Goal: Task Accomplishment & Management: Manage account settings

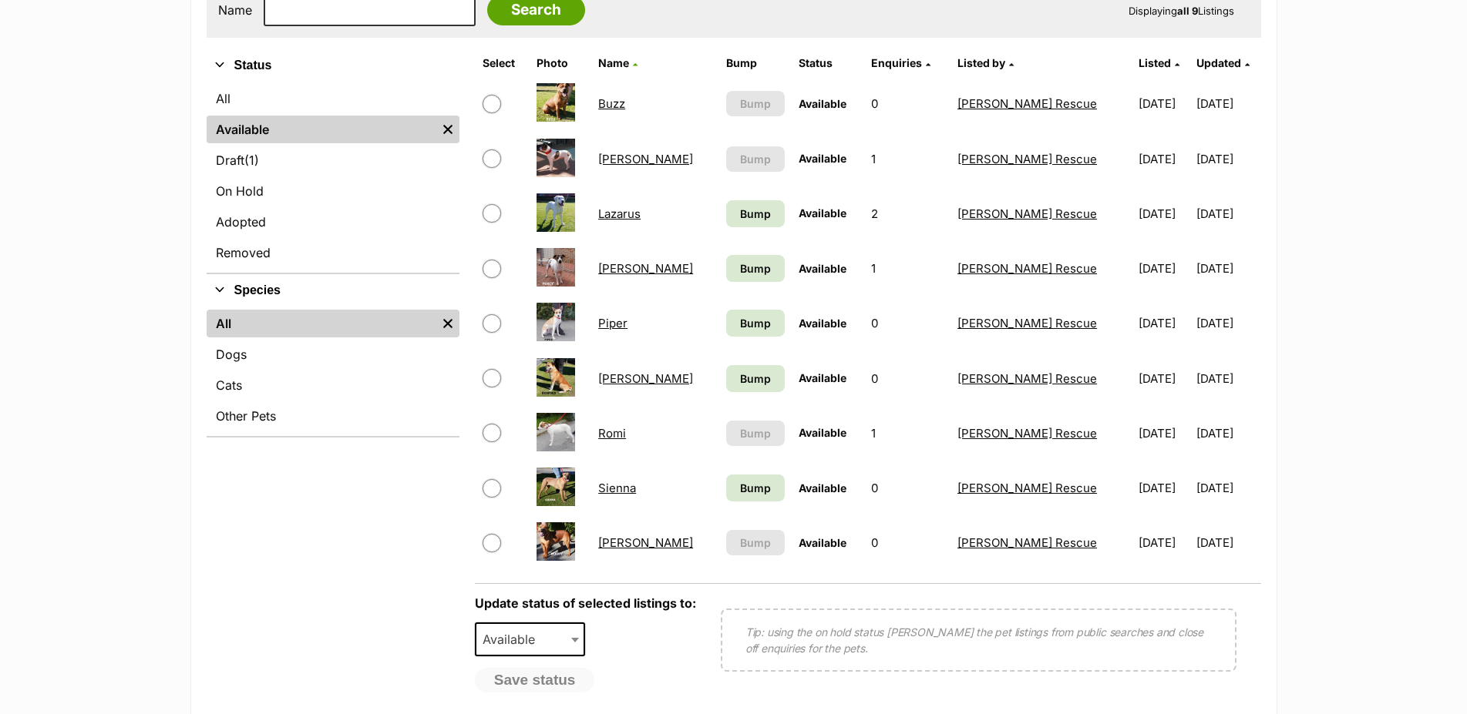
scroll to position [472, 0]
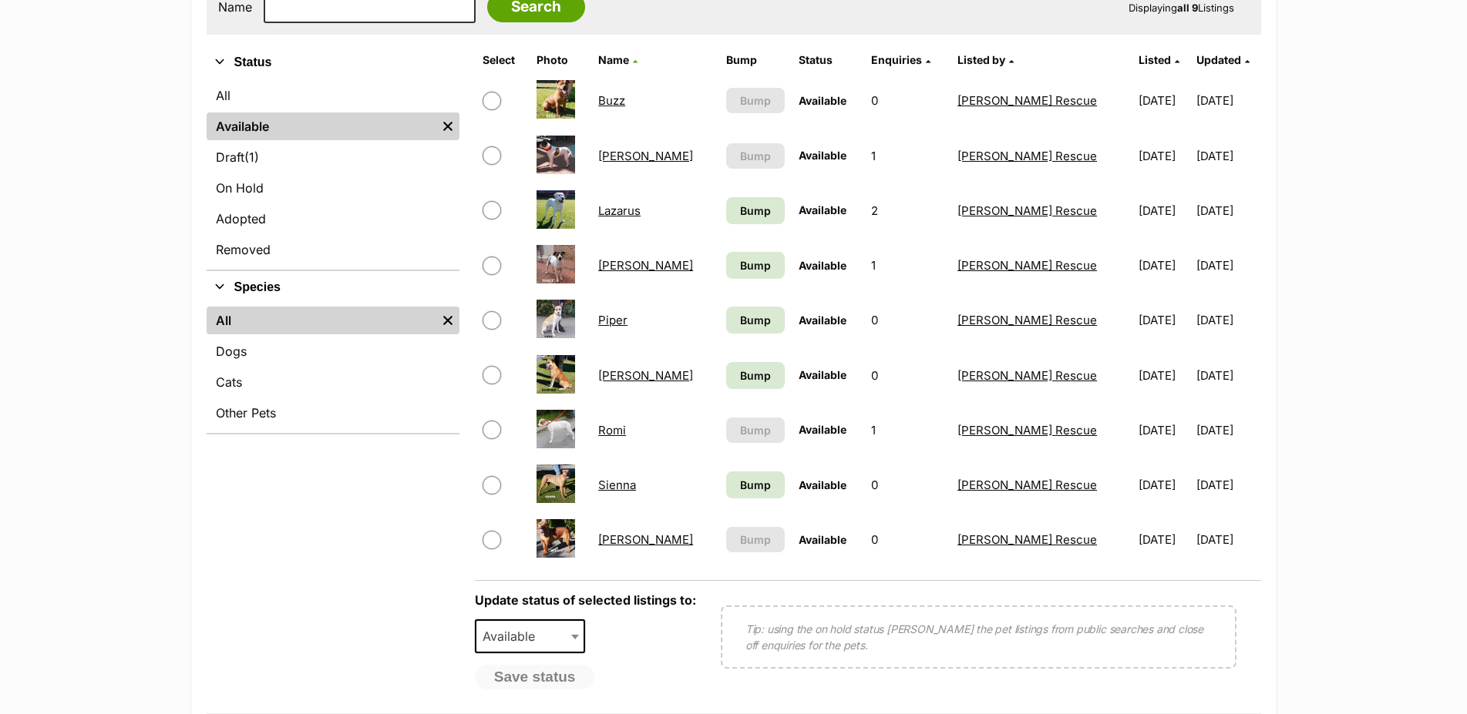
click at [489, 494] on input "checkbox" at bounding box center [491, 485] width 18 height 18
checkbox input "true"
click at [489, 439] on input "checkbox" at bounding box center [491, 430] width 18 height 18
checkbox input "true"
click at [485, 110] on input "checkbox" at bounding box center [491, 101] width 18 height 18
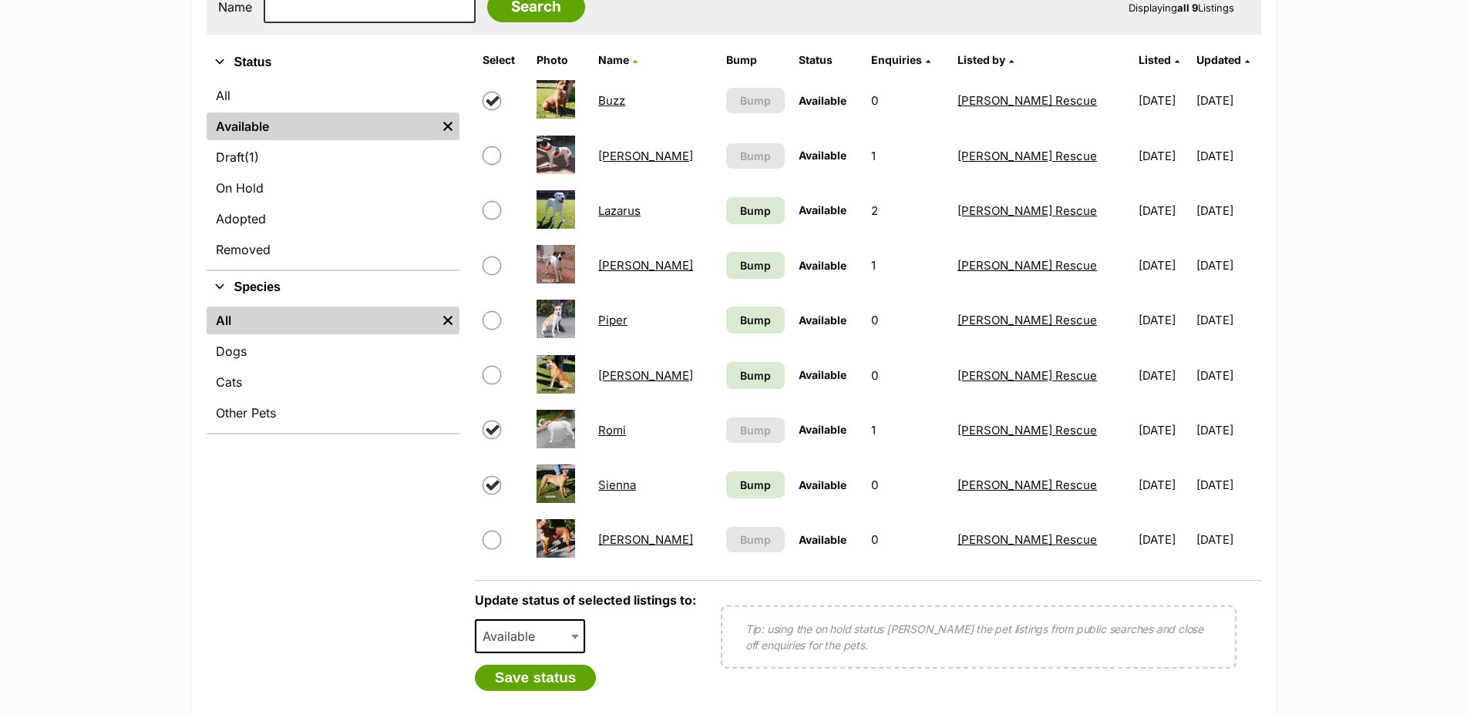
click at [493, 110] on input "checkbox" at bounding box center [491, 101] width 18 height 18
checkbox input "false"
click at [490, 550] on input "checkbox" at bounding box center [491, 540] width 18 height 18
checkbox input "true"
click at [575, 654] on span at bounding box center [576, 637] width 15 height 34
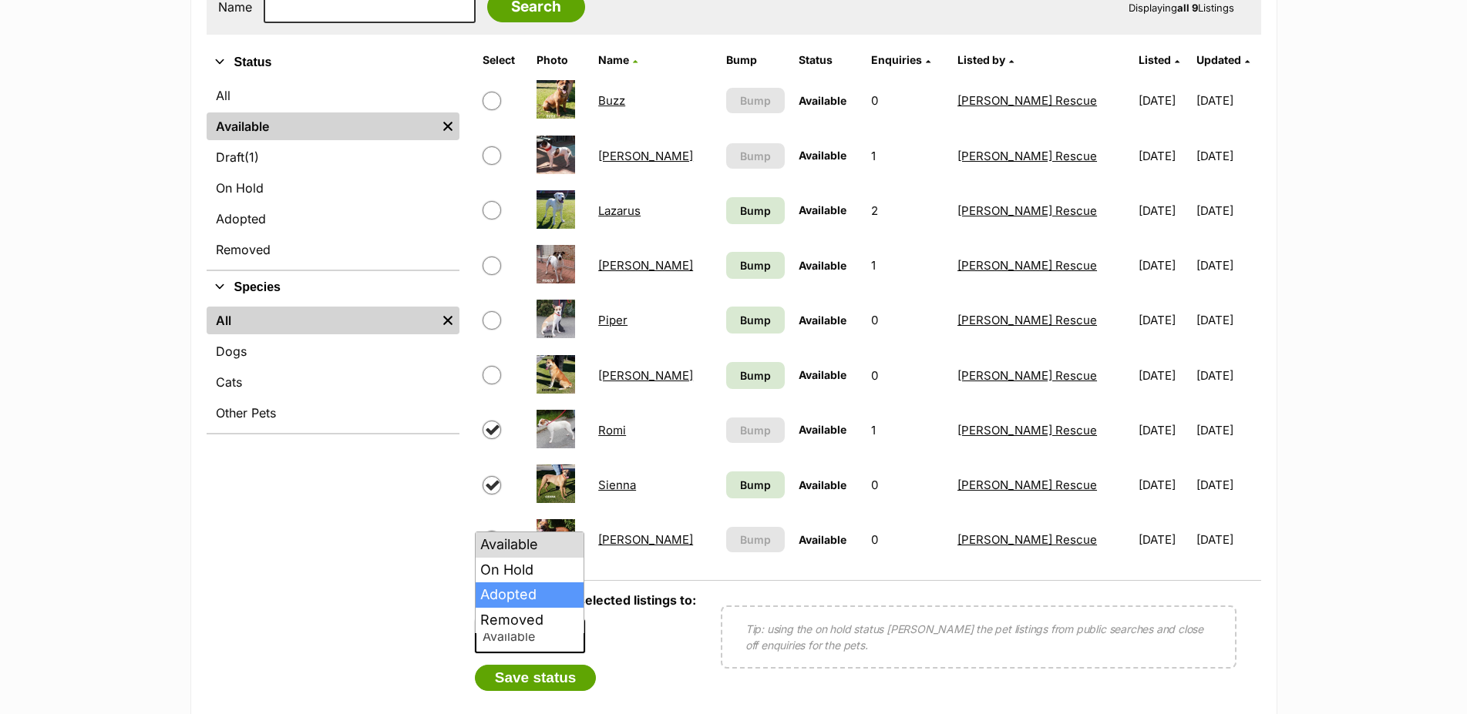
select select "rehomed"
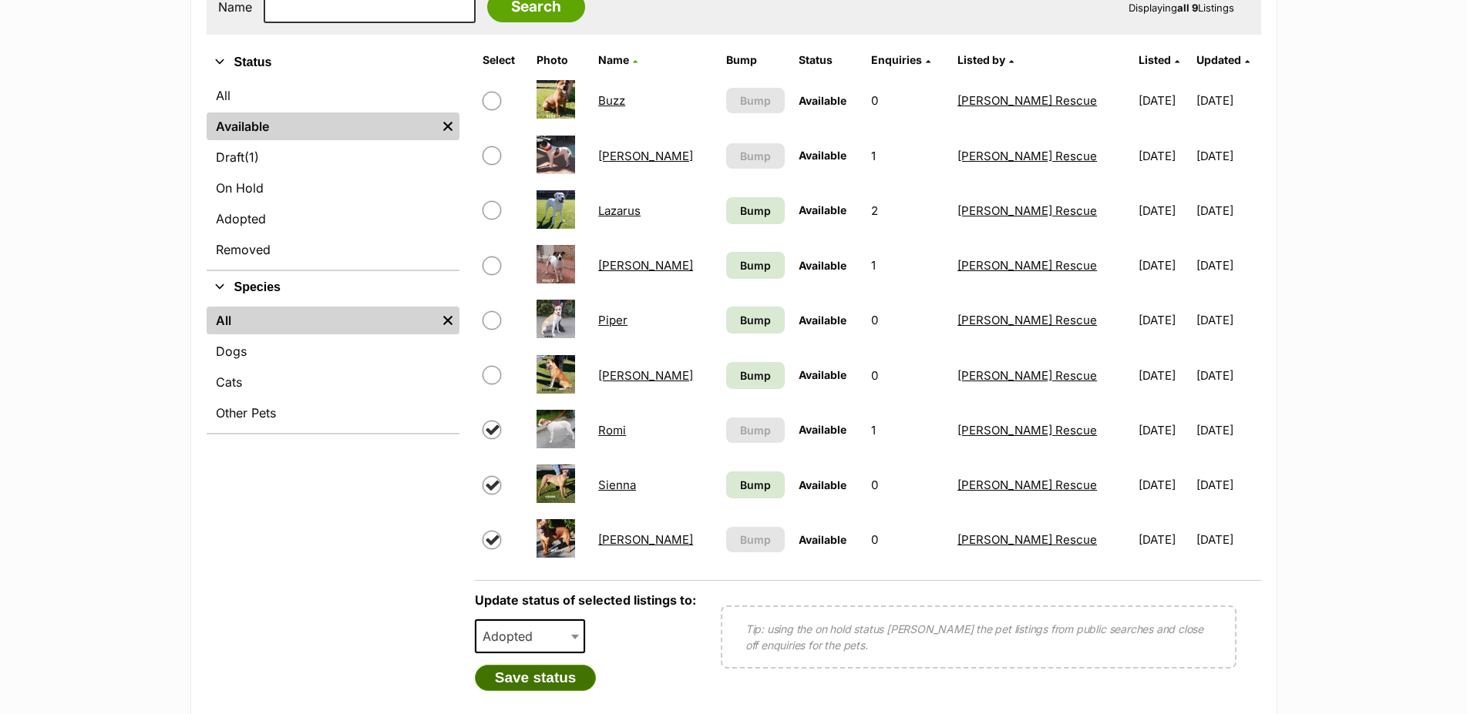
click at [533, 691] on button "Save status" at bounding box center [536, 678] width 122 height 26
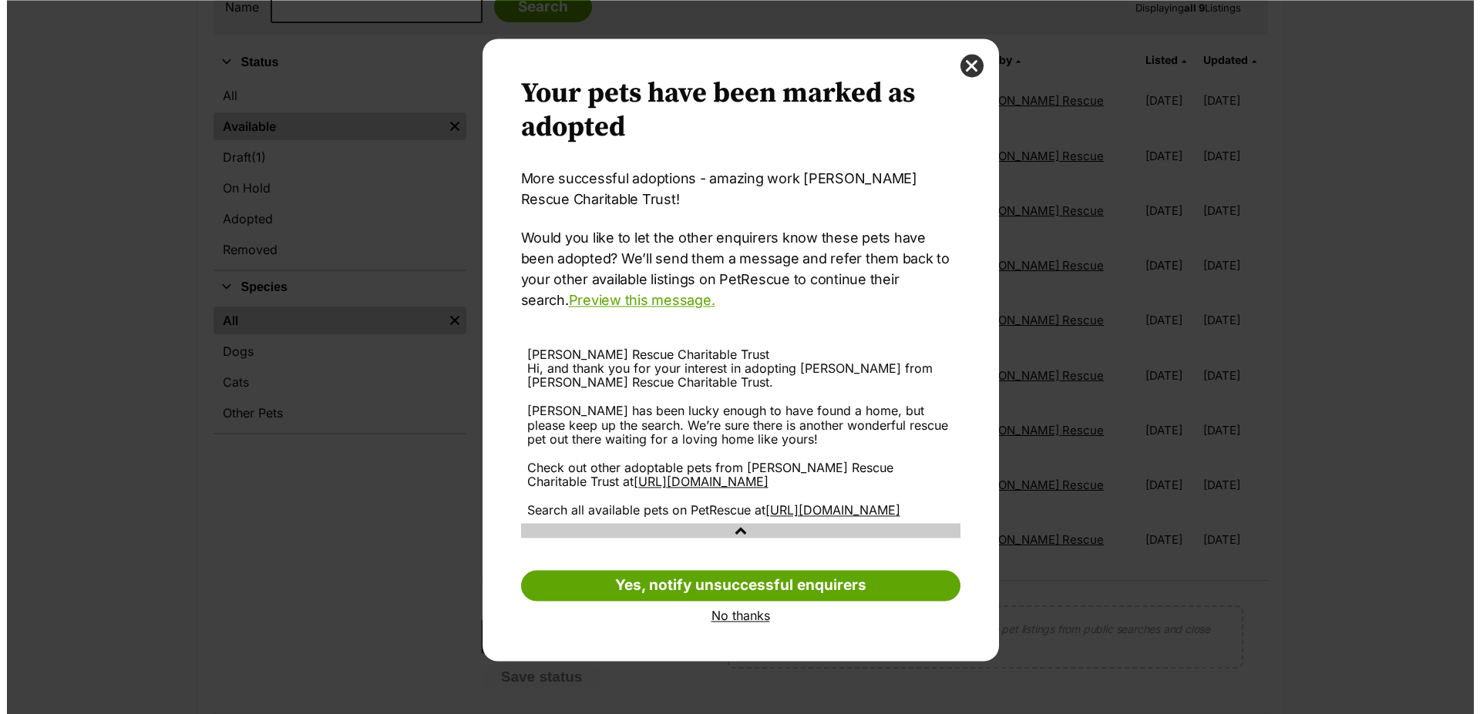
scroll to position [0, 0]
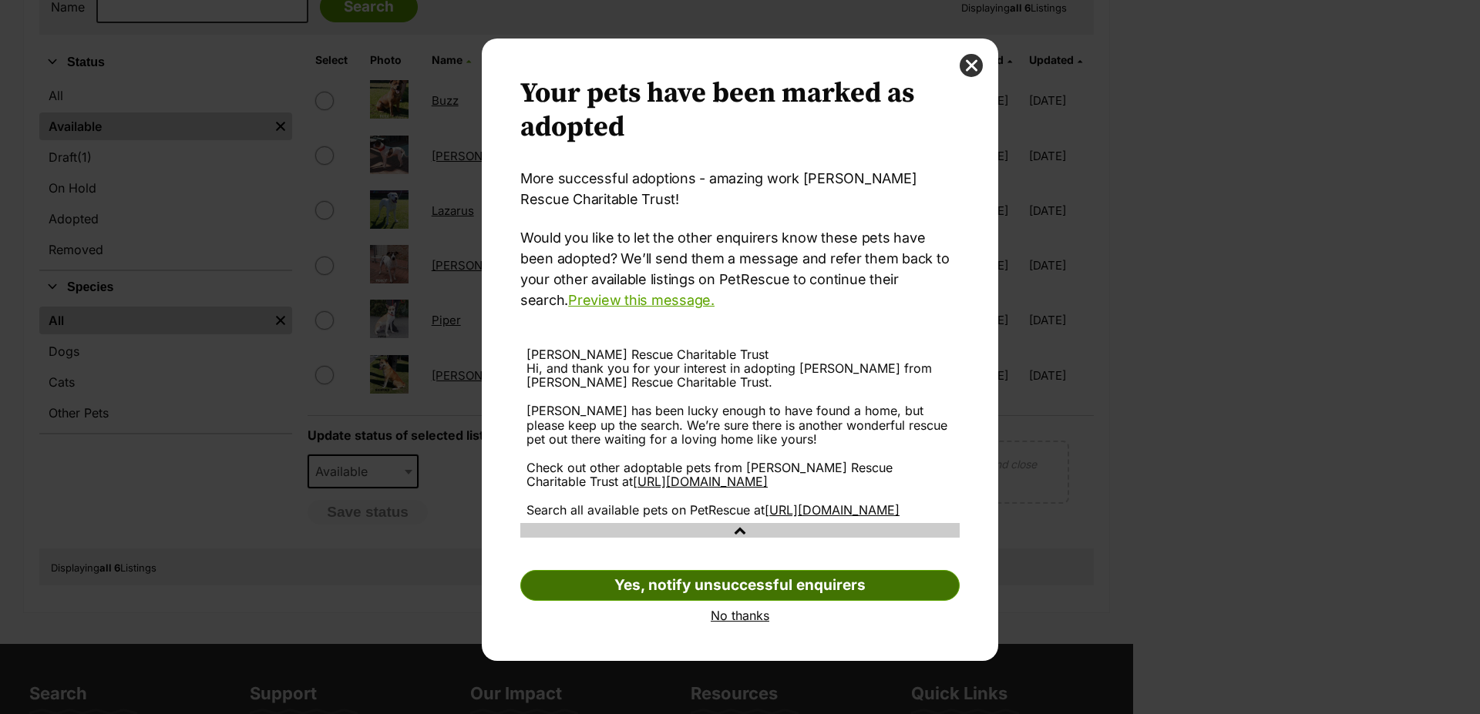
click at [709, 601] on link "Yes, notify unsuccessful enquirers" at bounding box center [739, 585] width 439 height 31
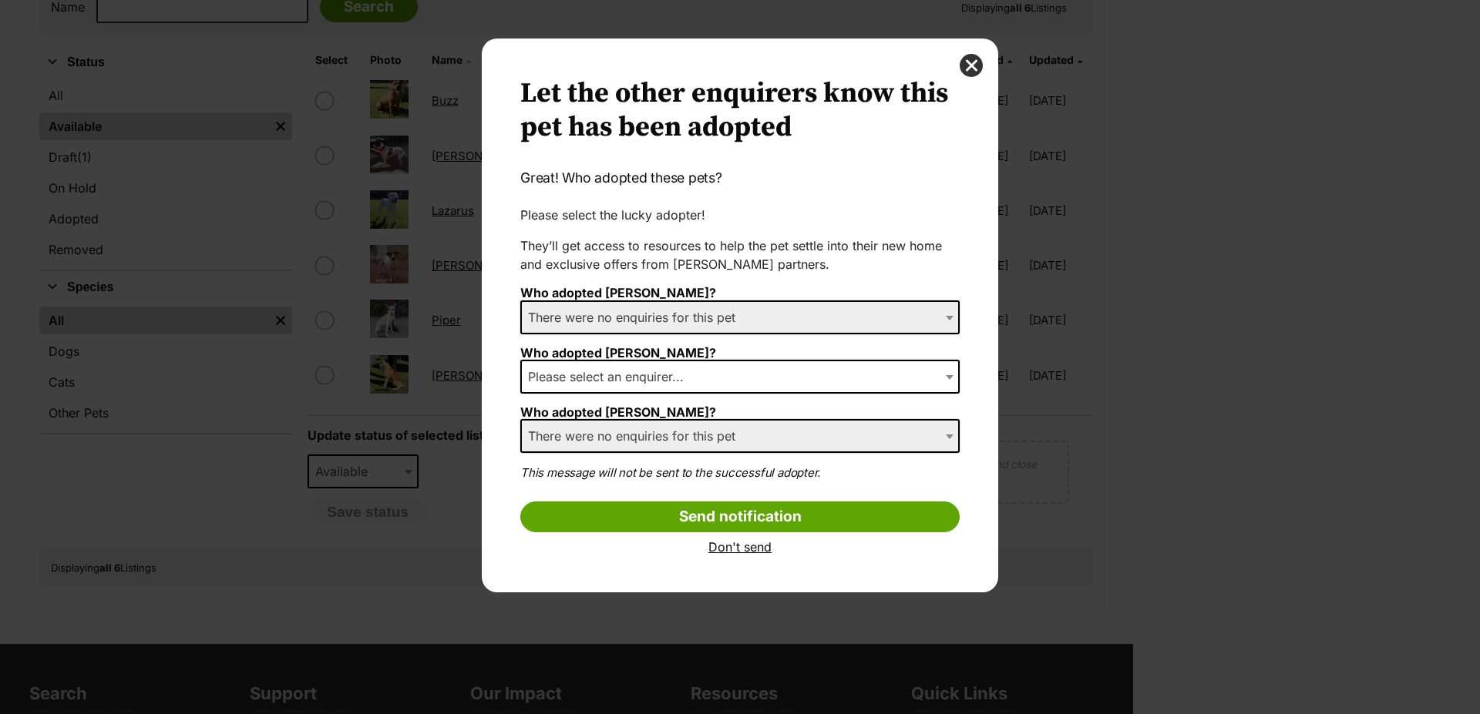
click at [949, 381] on span "Dialog Window - Close (Press escape to close)" at bounding box center [950, 377] width 15 height 34
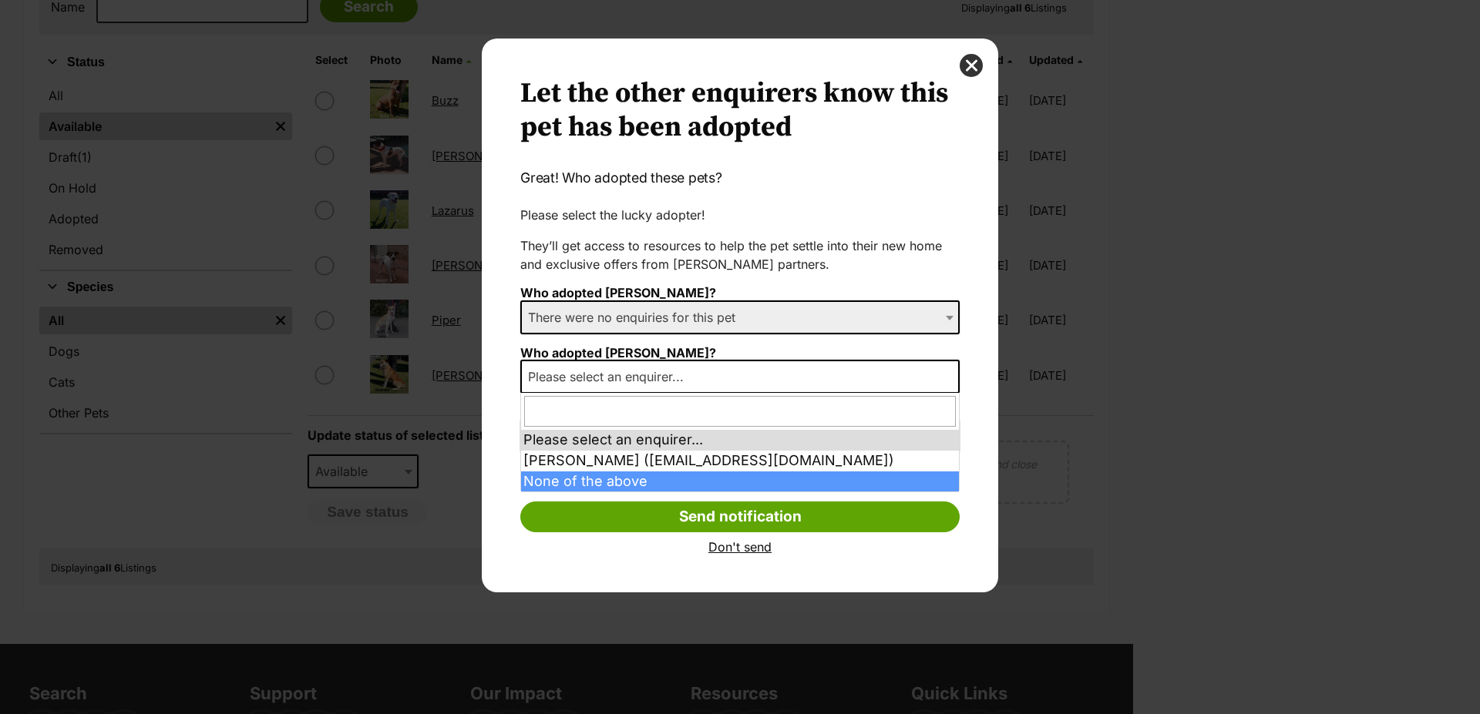
select select "other"
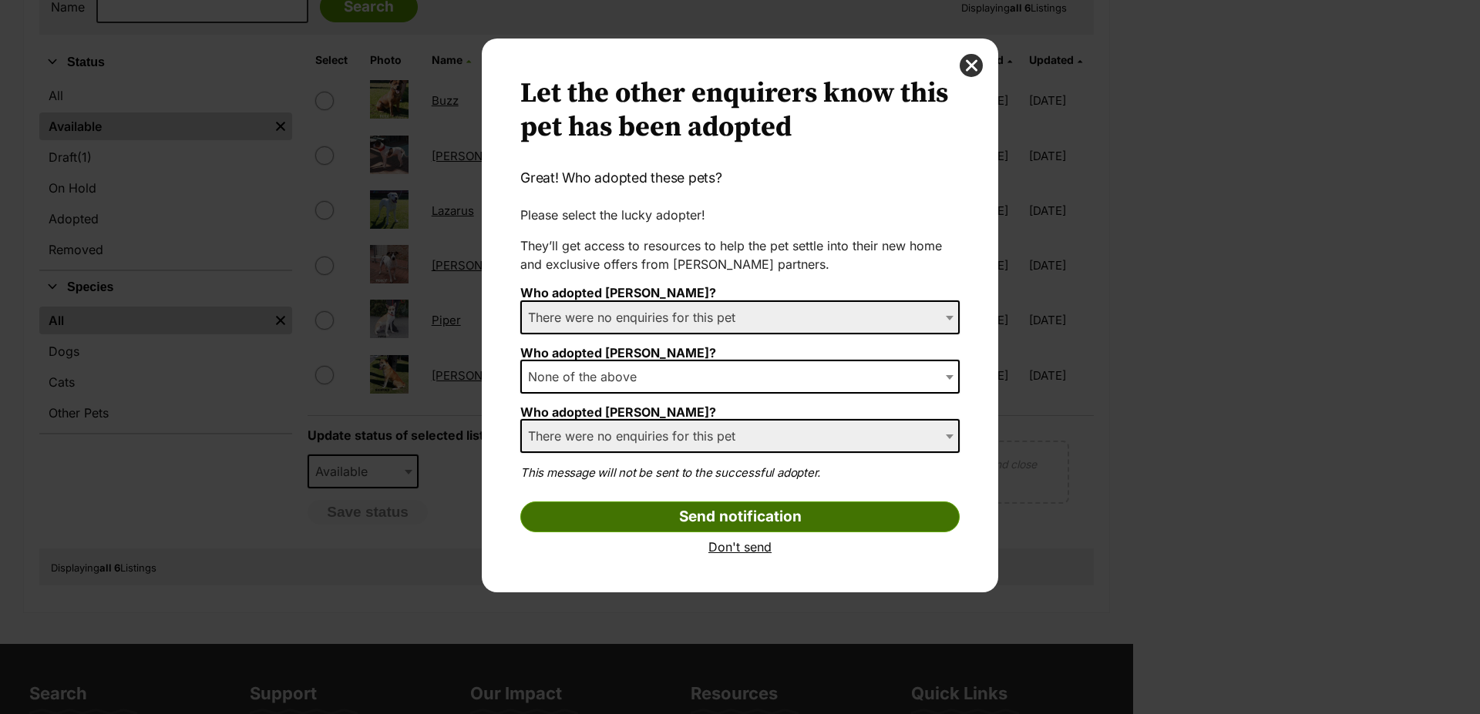
click at [731, 516] on input "Send notification" at bounding box center [739, 517] width 439 height 31
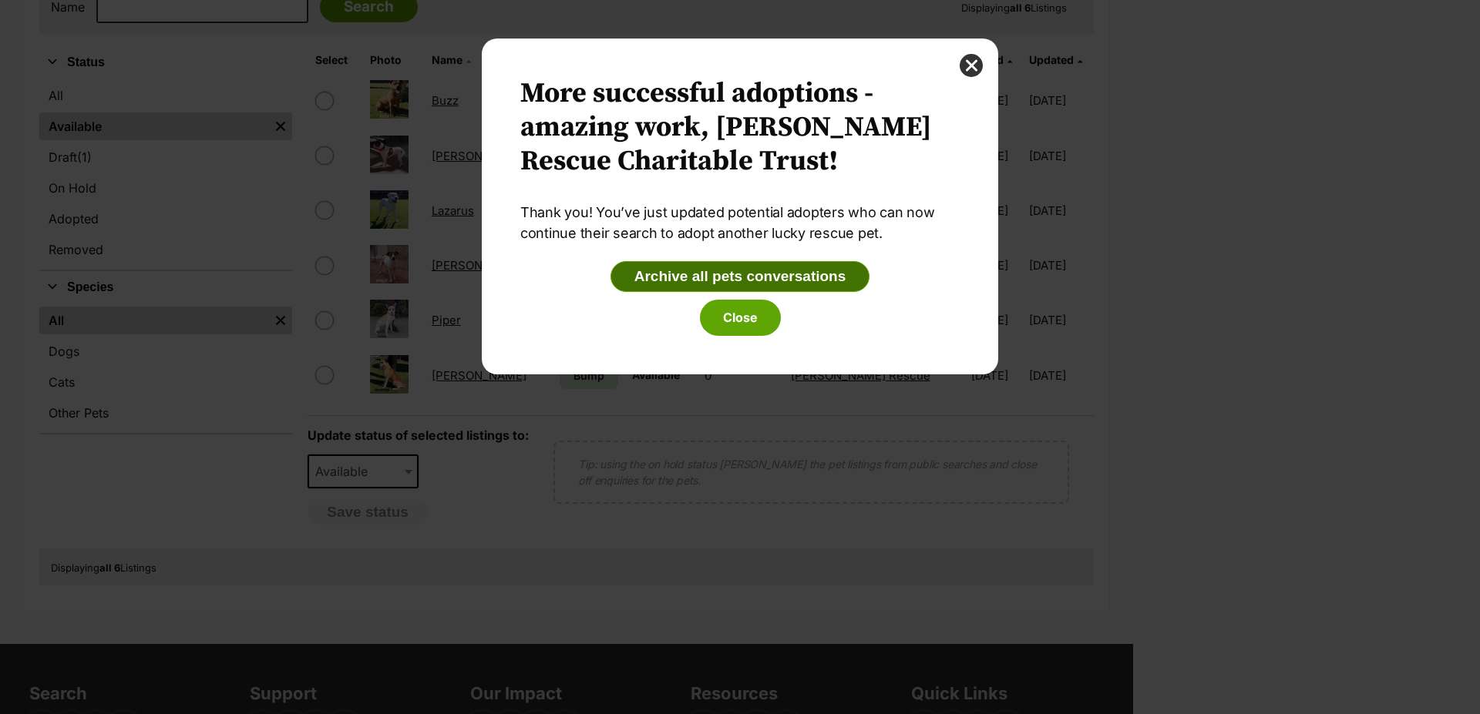
click at [738, 275] on button "Archive all pets conversations" at bounding box center [740, 276] width 260 height 31
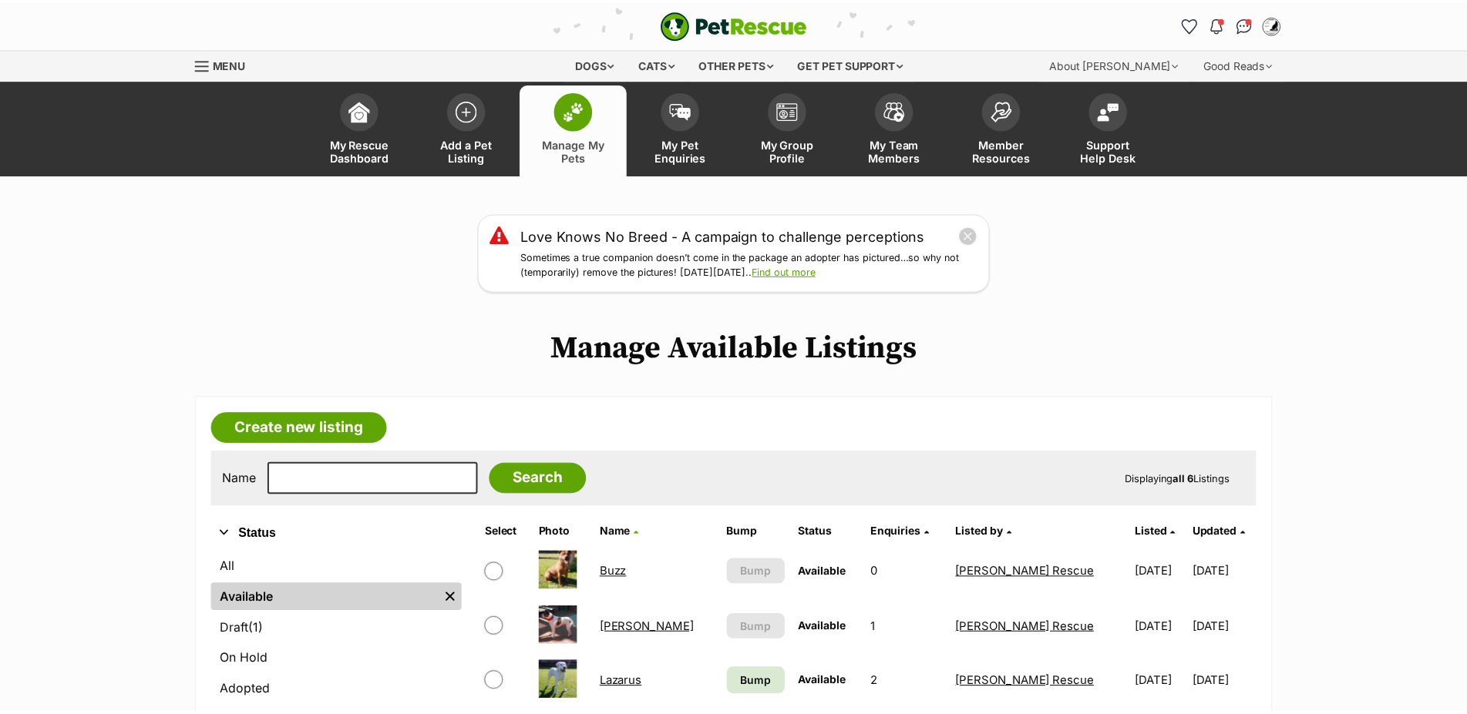
scroll to position [472, 0]
